Goal: Task Accomplishment & Management: Use online tool/utility

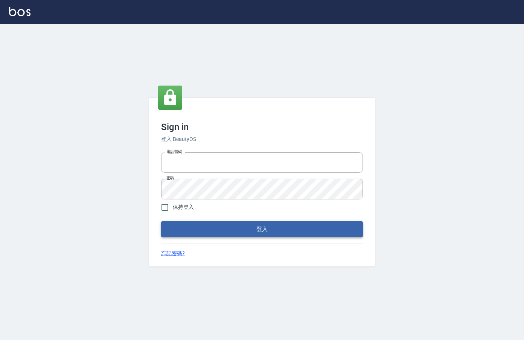
type input "0912850395"
click at [226, 231] on button "登入" at bounding box center [262, 229] width 202 height 16
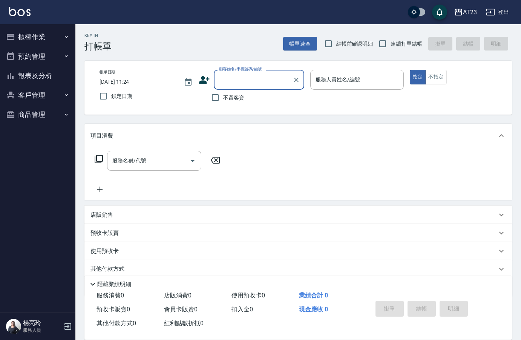
click at [45, 32] on button "櫃檯作業" at bounding box center [37, 37] width 69 height 20
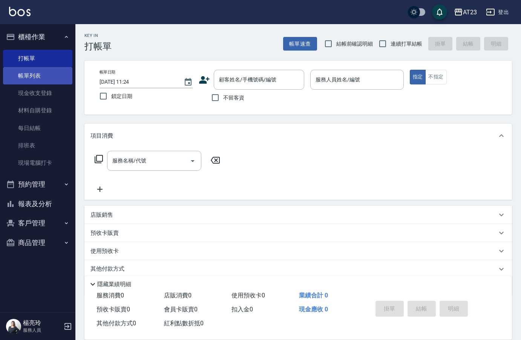
click at [38, 76] on link "帳單列表" at bounding box center [37, 75] width 69 height 17
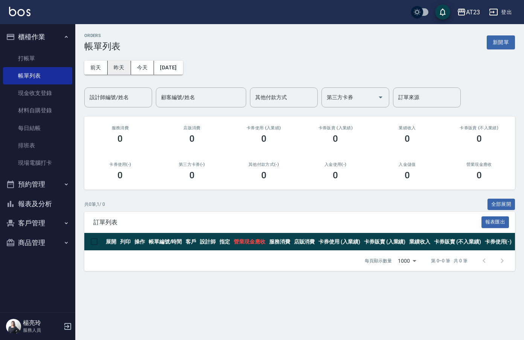
click at [124, 73] on button "昨天" at bounding box center [119, 68] width 23 height 14
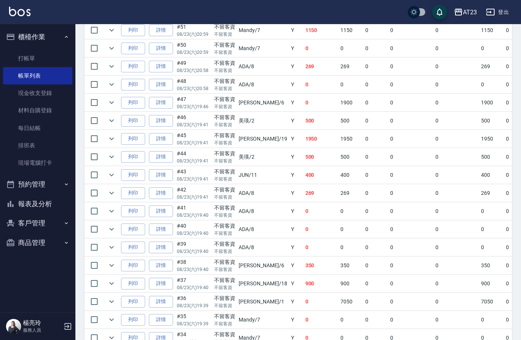
scroll to position [339, 0]
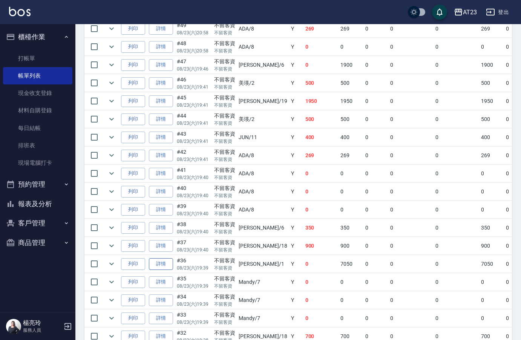
click at [169, 266] on link "詳情" at bounding box center [161, 264] width 24 height 12
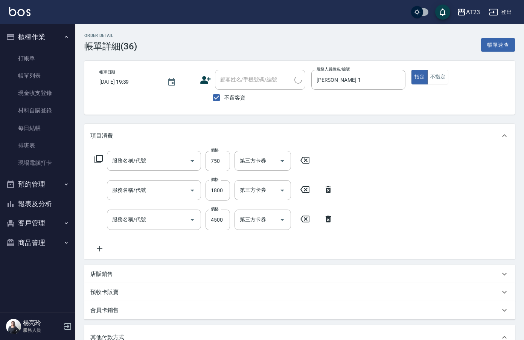
type input "[DATE] 19:39"
checkbox input "true"
type input "[PERSON_NAME]-1"
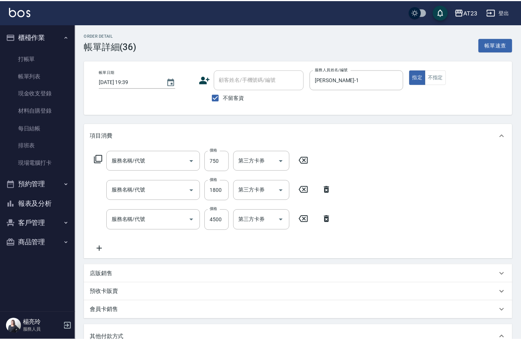
scroll to position [67, 0]
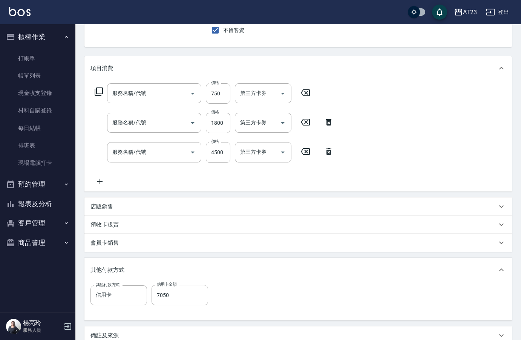
click at [103, 185] on icon at bounding box center [99, 181] width 19 height 9
type input "p+護髮(603)"
type input "染髮(501)"
type input "燙髮(401)"
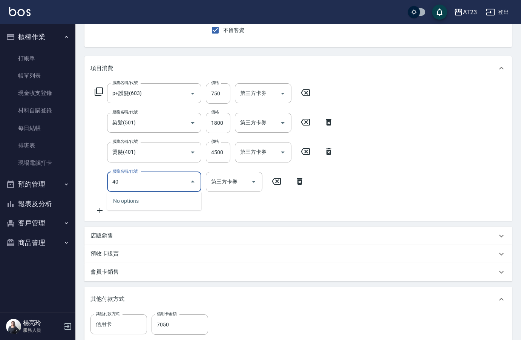
type input "4"
type input "互助200(720)"
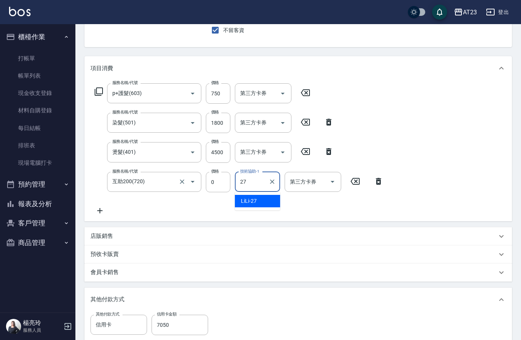
type input "LiLi-27"
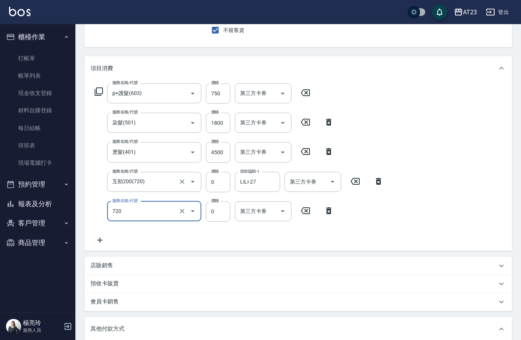
type input "互助200(720)"
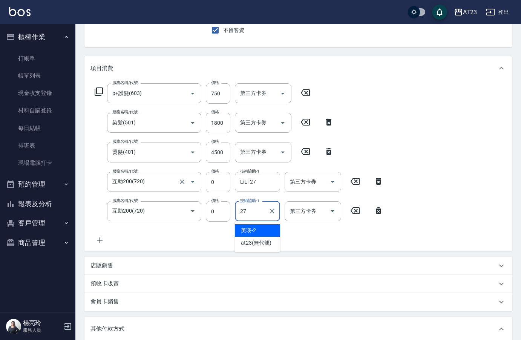
type input "LiLi-27"
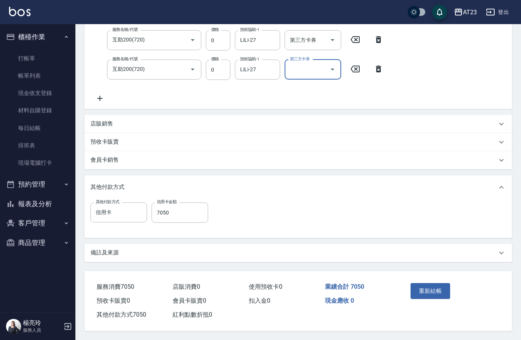
scroll to position [212, 0]
click at [443, 294] on button "重新結帳" at bounding box center [430, 291] width 40 height 16
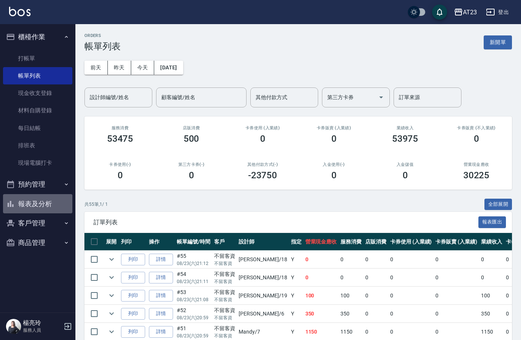
click at [43, 200] on button "報表及分析" at bounding box center [37, 204] width 69 height 20
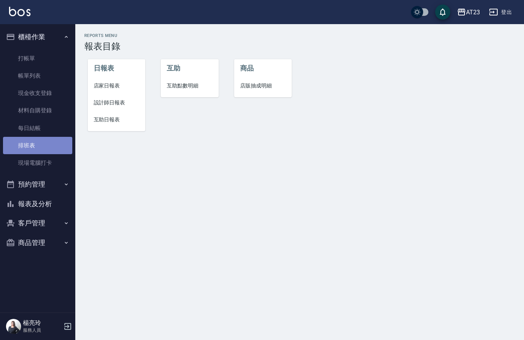
click at [42, 152] on link "排班表" at bounding box center [37, 145] width 69 height 17
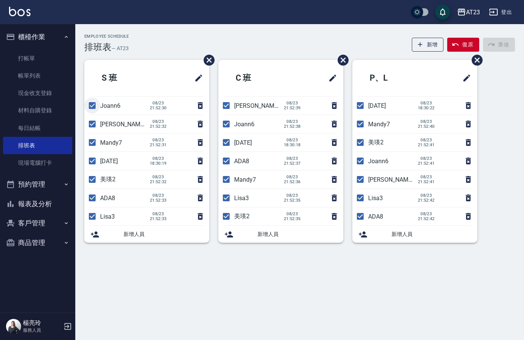
click at [92, 108] on input "checkbox" at bounding box center [92, 106] width 16 height 16
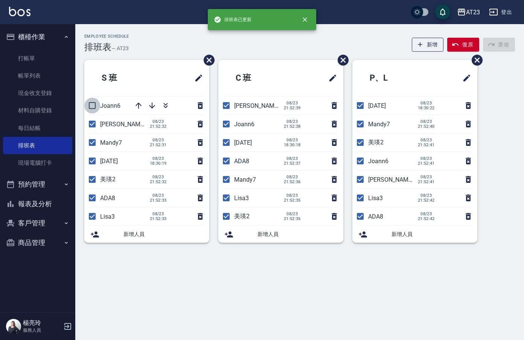
click at [92, 108] on input "checkbox" at bounding box center [92, 106] width 16 height 16
checkbox input "true"
click at [92, 129] on input "checkbox" at bounding box center [92, 124] width 16 height 16
checkbox input "false"
click at [88, 144] on input "checkbox" at bounding box center [92, 142] width 16 height 16
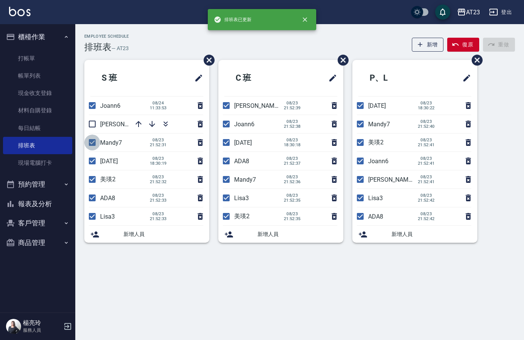
checkbox input "false"
click at [95, 185] on input "checkbox" at bounding box center [92, 179] width 16 height 16
checkbox input "false"
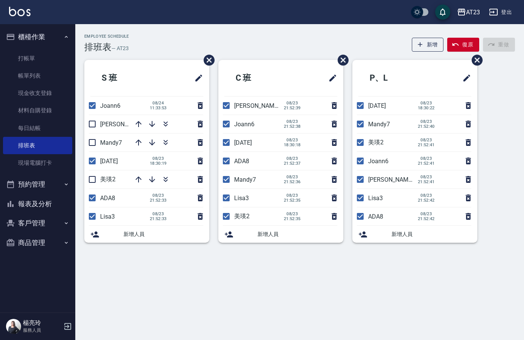
drag, startPoint x: 91, startPoint y: 200, endPoint x: 91, endPoint y: 214, distance: 13.6
click at [91, 200] on input "checkbox" at bounding box center [92, 198] width 16 height 16
checkbox input "false"
click at [90, 218] on input "checkbox" at bounding box center [92, 216] width 16 height 16
checkbox input "false"
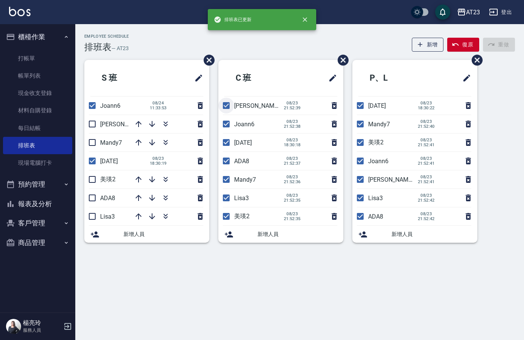
click at [228, 108] on input "checkbox" at bounding box center [226, 106] width 16 height 16
checkbox input "false"
click at [226, 163] on input "checkbox" at bounding box center [226, 161] width 16 height 16
checkbox input "false"
click at [224, 180] on input "checkbox" at bounding box center [226, 179] width 16 height 16
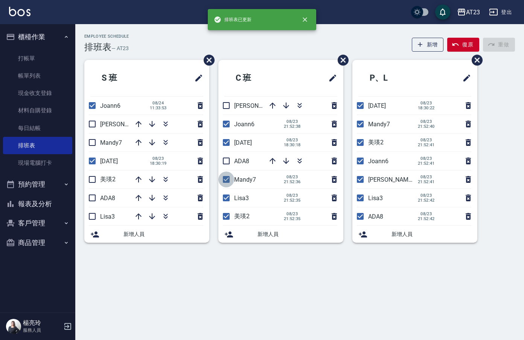
checkbox input "false"
click at [226, 220] on input "checkbox" at bounding box center [226, 216] width 16 height 16
checkbox input "false"
click at [359, 144] on input "checkbox" at bounding box center [361, 142] width 16 height 16
checkbox input "false"
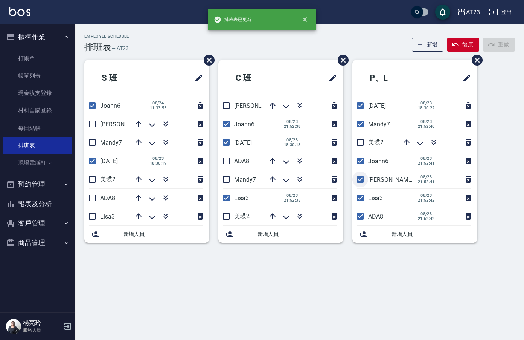
click at [359, 178] on input "checkbox" at bounding box center [361, 179] width 16 height 16
checkbox input "false"
click at [358, 199] on input "checkbox" at bounding box center [361, 198] width 16 height 16
click at [359, 198] on input "checkbox" at bounding box center [361, 198] width 16 height 16
checkbox input "true"
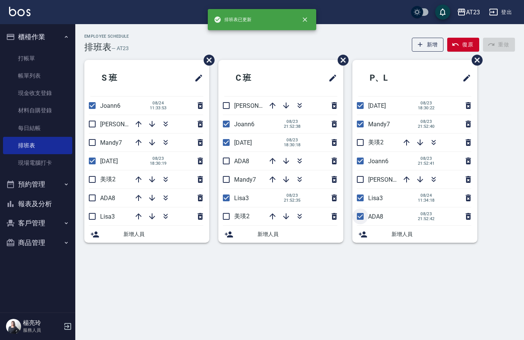
drag, startPoint x: 362, startPoint y: 217, endPoint x: 361, endPoint y: 207, distance: 9.9
click at [362, 217] on input "checkbox" at bounding box center [361, 216] width 16 height 16
checkbox input "false"
click at [359, 116] on input "checkbox" at bounding box center [361, 124] width 16 height 16
checkbox input "false"
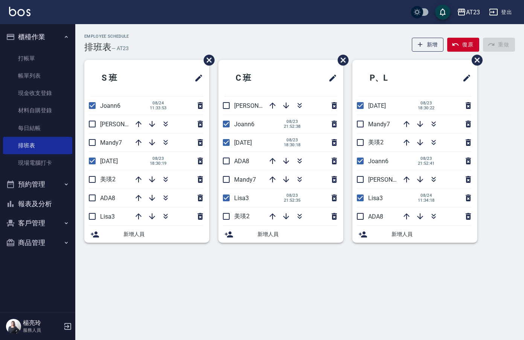
click at [44, 199] on button "報表及分析" at bounding box center [37, 204] width 69 height 20
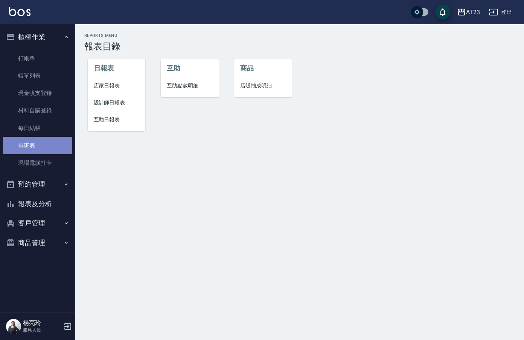
click at [43, 144] on link "排班表" at bounding box center [37, 145] width 69 height 17
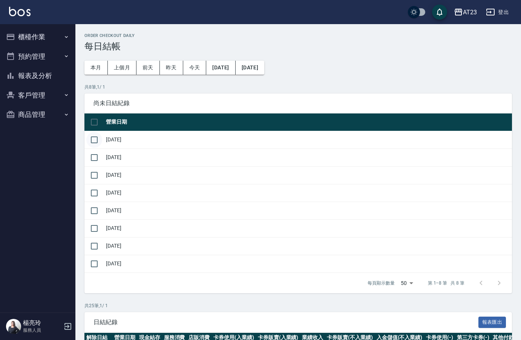
click at [91, 143] on input "checkbox" at bounding box center [94, 140] width 16 height 16
checkbox input "true"
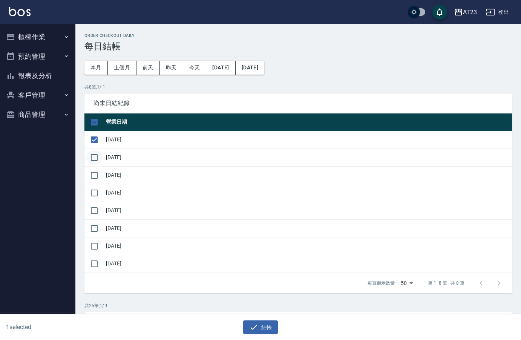
click at [92, 157] on input "checkbox" at bounding box center [94, 158] width 16 height 16
checkbox input "true"
drag, startPoint x: 95, startPoint y: 171, endPoint x: 97, endPoint y: 190, distance: 19.0
click at [95, 174] on input "checkbox" at bounding box center [94, 175] width 16 height 16
checkbox input "true"
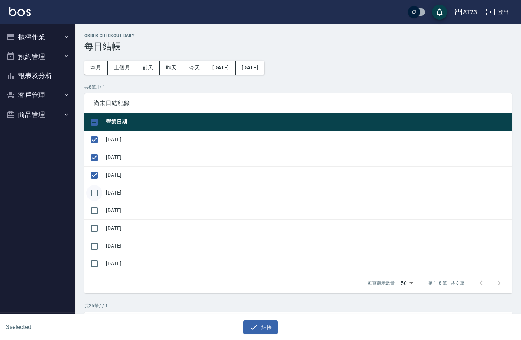
click at [95, 196] on input "checkbox" at bounding box center [94, 193] width 16 height 16
checkbox input "true"
click at [92, 214] on input "checkbox" at bounding box center [94, 211] width 16 height 16
checkbox input "true"
click at [94, 230] on input "checkbox" at bounding box center [94, 228] width 16 height 16
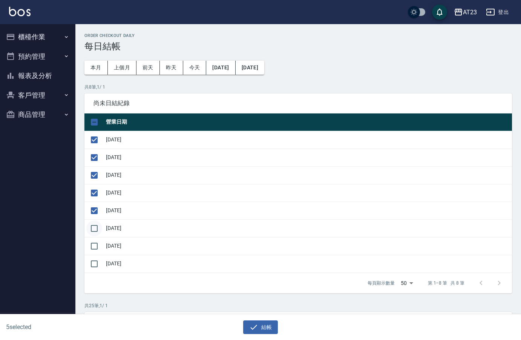
checkbox input "true"
click at [98, 249] on input "checkbox" at bounding box center [94, 246] width 16 height 16
checkbox input "true"
click at [264, 330] on button "結帳" at bounding box center [260, 327] width 35 height 14
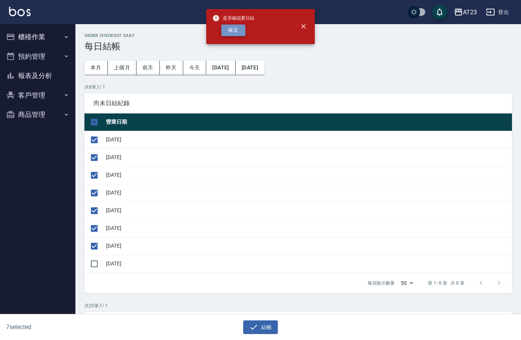
click at [234, 33] on button "確定" at bounding box center [233, 30] width 24 height 12
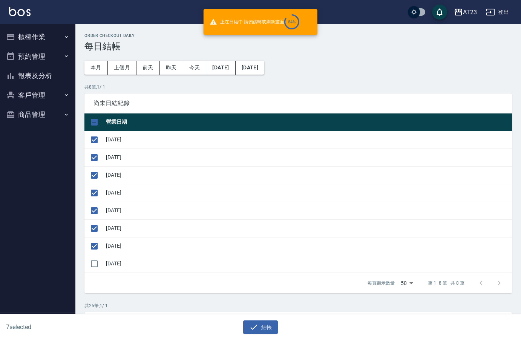
checkbox input "false"
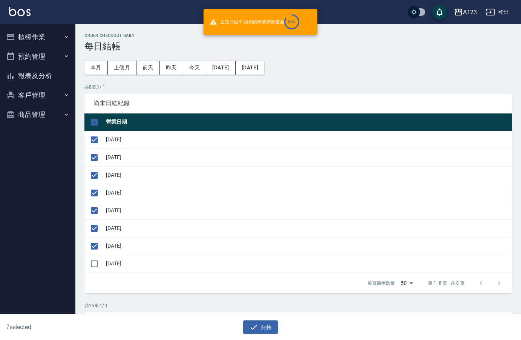
checkbox input "false"
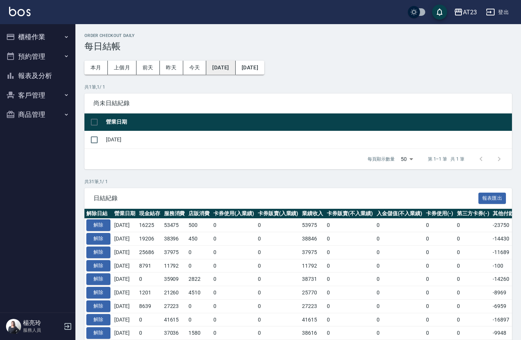
click at [229, 71] on button "2025/07/24" at bounding box center [220, 68] width 29 height 14
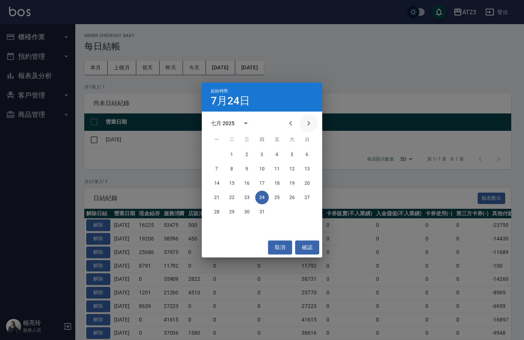
click at [308, 130] on button "Next month" at bounding box center [309, 123] width 18 height 18
click at [217, 181] on button "11" at bounding box center [217, 183] width 14 height 14
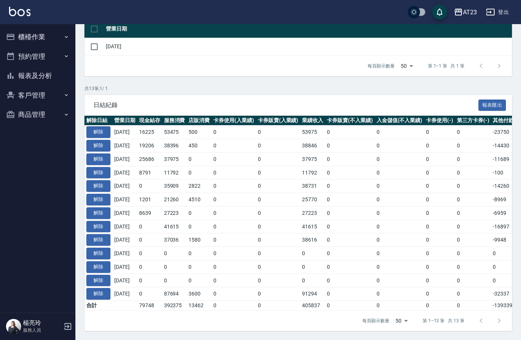
scroll to position [99, 0]
click at [245, 95] on div "日結紀錄 報表匯出" at bounding box center [297, 105] width 427 height 21
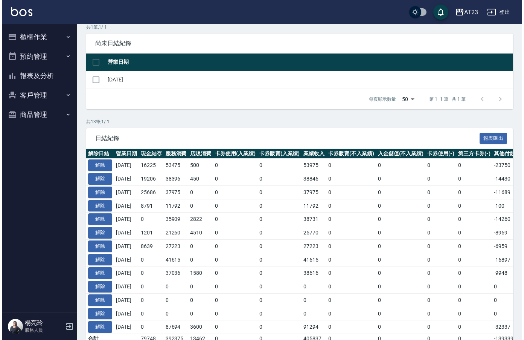
scroll to position [23, 0]
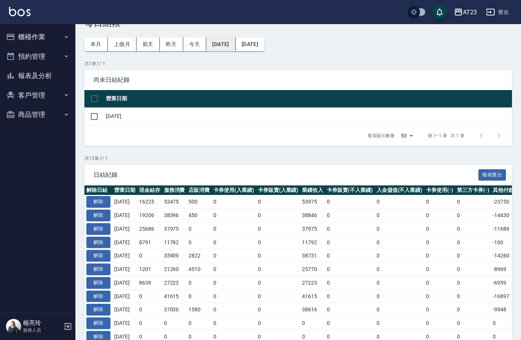
click at [235, 40] on button "2025/08/11" at bounding box center [220, 44] width 29 height 14
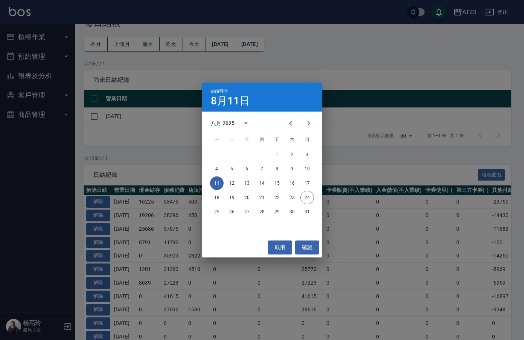
click at [367, 41] on div "起始時間 8月11日 八月 2025 一 二 三 四 五 六 日 1 2 3 4 5 6 7 8 9 10 11 12 13 14 15 16 17 18 1…" at bounding box center [262, 170] width 524 height 340
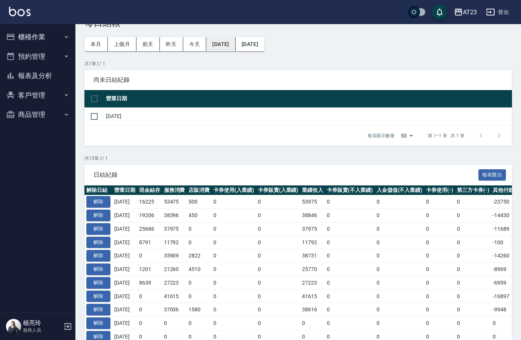
click at [228, 45] on button "2025/08/11" at bounding box center [220, 44] width 29 height 14
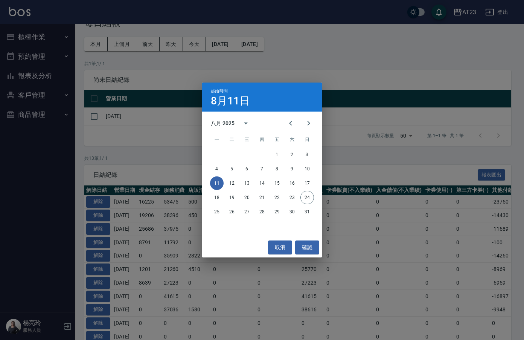
click at [348, 34] on div "起始時間 8月11日 八月 2025 一 二 三 四 五 六 日 1 2 3 4 5 6 7 8 9 10 11 12 13 14 15 16 17 18 1…" at bounding box center [262, 170] width 524 height 340
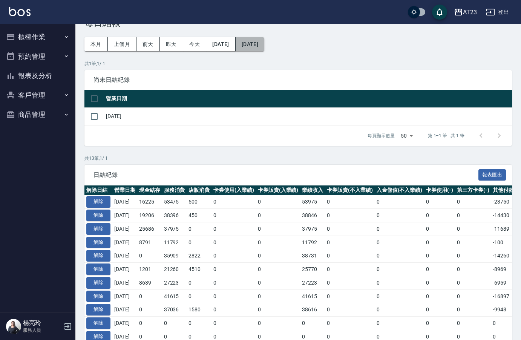
click at [264, 50] on button "[DATE]" at bounding box center [249, 44] width 29 height 14
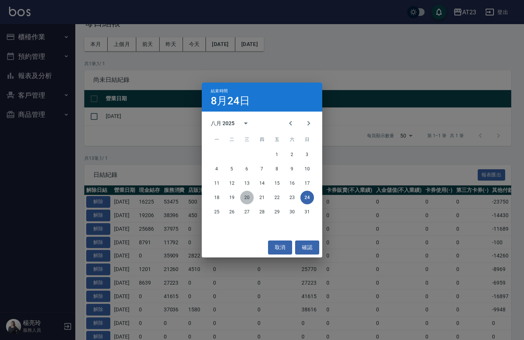
click at [248, 199] on button "20" at bounding box center [247, 198] width 14 height 14
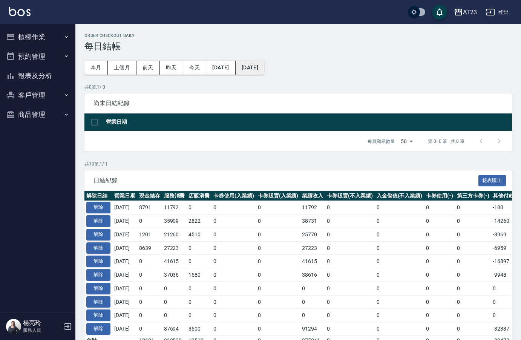
click at [264, 66] on button "2025/08/20" at bounding box center [249, 68] width 29 height 14
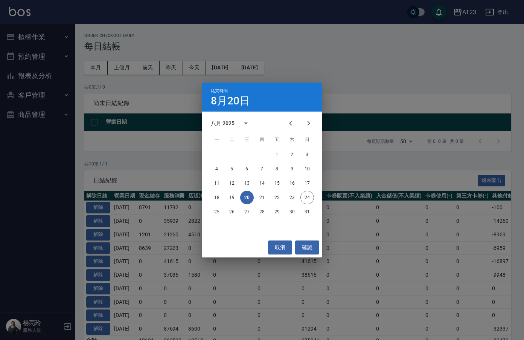
click at [405, 44] on div "結束時間 8月20日 八月 2025 一 二 三 四 五 六 日 1 2 3 4 5 6 7 8 9 10 11 12 13 14 15 16 17 18 1…" at bounding box center [262, 170] width 524 height 340
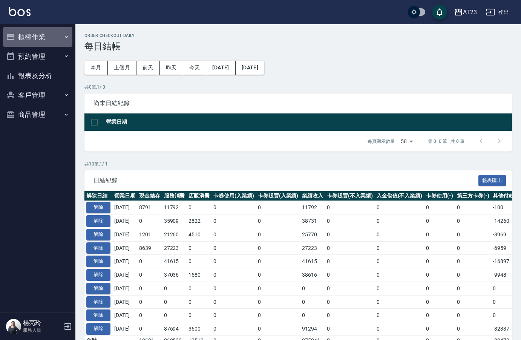
click at [16, 38] on button "櫃檯作業" at bounding box center [37, 37] width 69 height 20
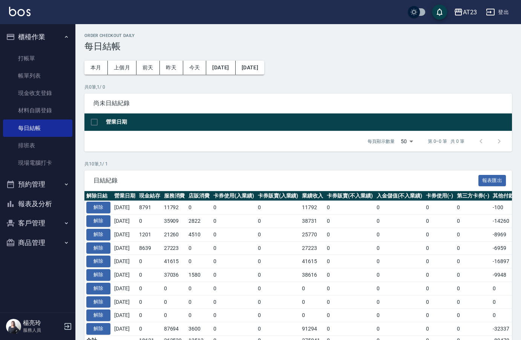
click at [53, 200] on button "報表及分析" at bounding box center [37, 204] width 69 height 20
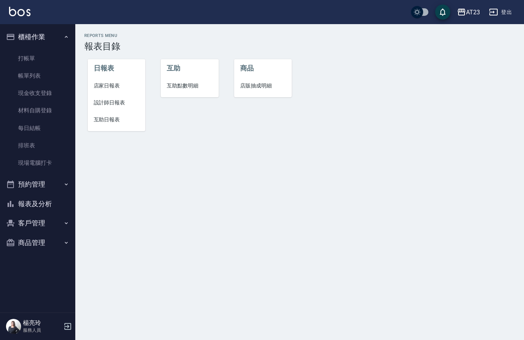
click at [119, 84] on span "店家日報表" at bounding box center [117, 86] width 46 height 8
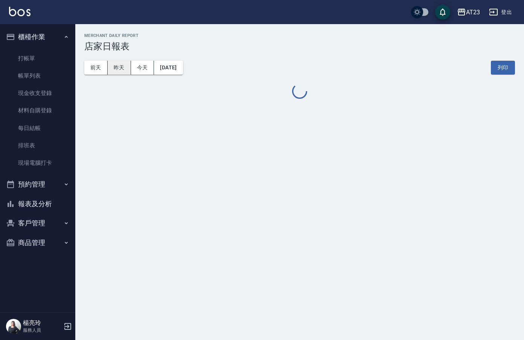
click at [111, 68] on button "昨天" at bounding box center [119, 68] width 23 height 14
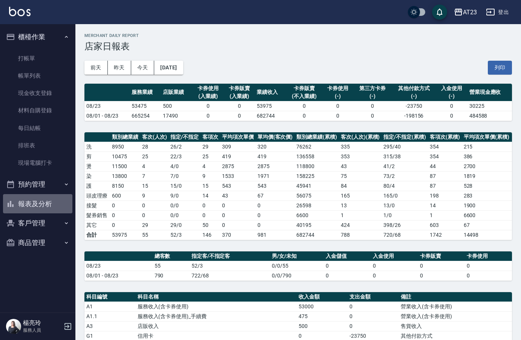
click at [45, 202] on button "報表及分析" at bounding box center [37, 204] width 69 height 20
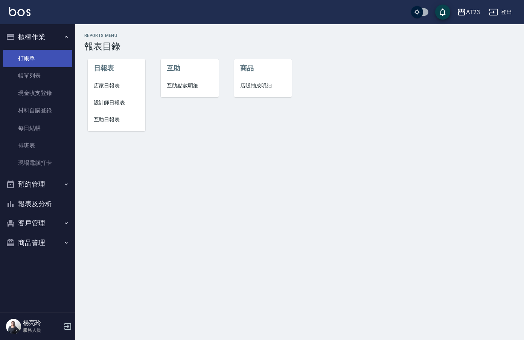
click at [45, 60] on link "打帳單" at bounding box center [37, 58] width 69 height 17
